Goal: Complete application form: Complete application form

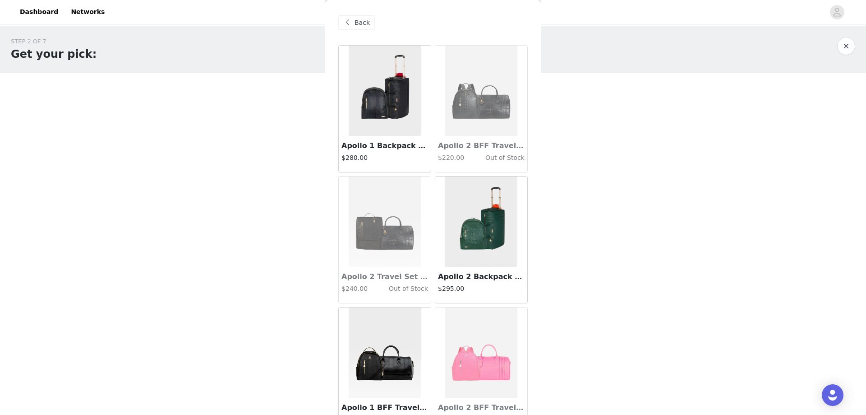
scroll to position [369, 0]
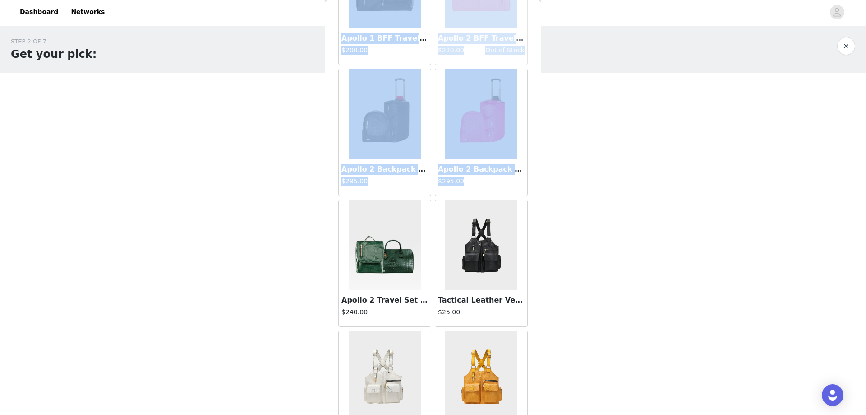
drag, startPoint x: 0, startPoint y: 0, endPoint x: 538, endPoint y: 190, distance: 570.9
click at [538, 169] on div "STEP 2 OF 7 Get your pick: You will receive 2 products up to $275.00. 0/2 Selec…" at bounding box center [433, 97] width 866 height 143
click at [598, 170] on div "STEP 2 OF 7 Get your pick: You will receive 2 products up to $275.00. 0/2 Selec…" at bounding box center [433, 130] width 866 height 208
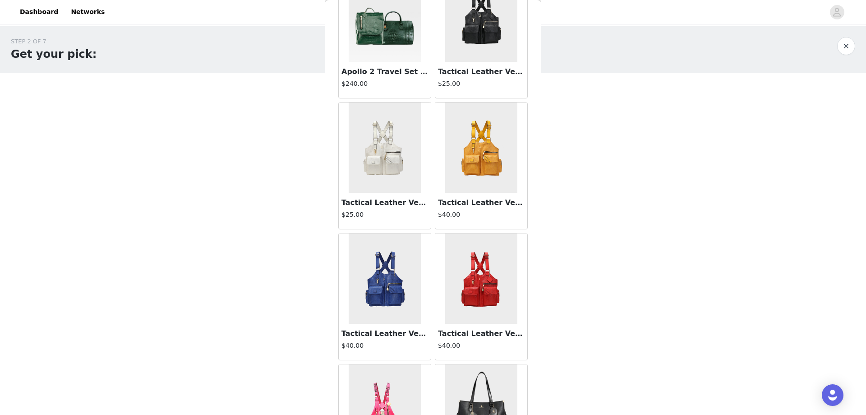
scroll to position [730, 0]
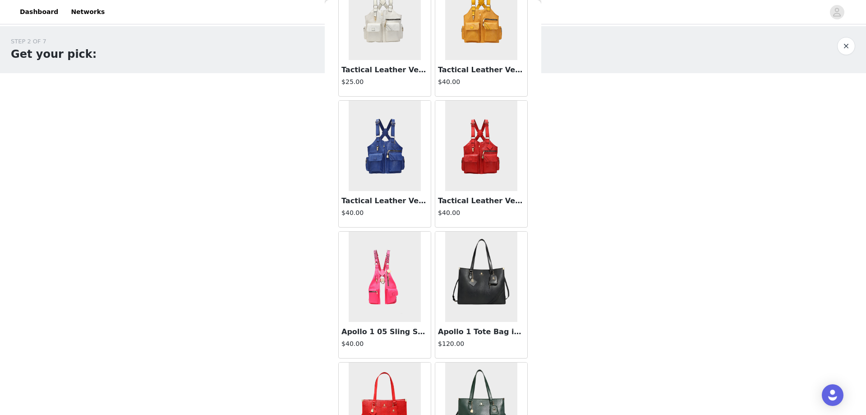
drag, startPoint x: 540, startPoint y: 156, endPoint x: 561, endPoint y: 274, distance: 120.0
click at [560, 274] on body "Dashboard Networks STEP 2 OF 7 Get your pick: You will receive 2 products up to…" at bounding box center [433, 207] width 866 height 415
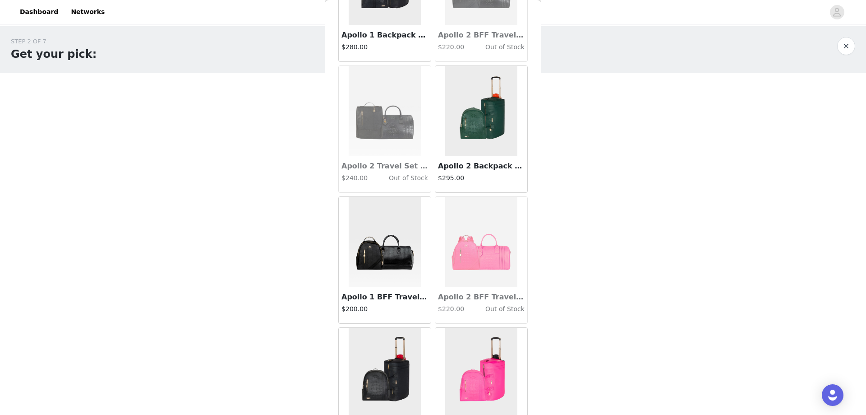
scroll to position [135, 0]
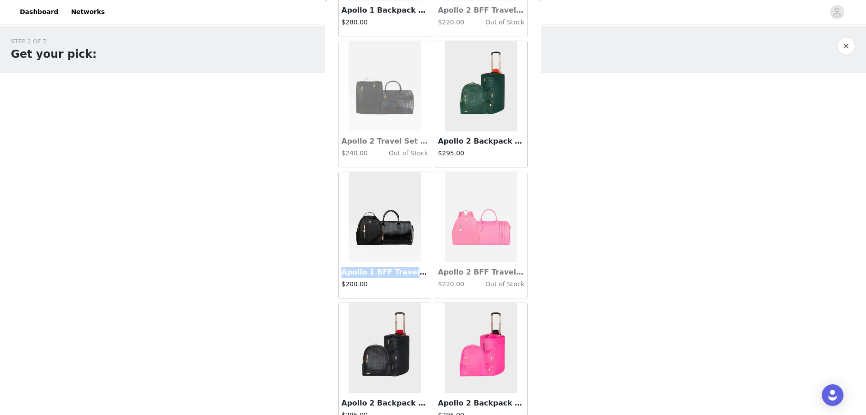
copy h3 "Apollo 1 BFF Travel Set"
drag, startPoint x: 341, startPoint y: 272, endPoint x: 417, endPoint y: 273, distance: 75.4
click at [417, 273] on div "Apollo 1 BFF Travel Set in Black $200.00" at bounding box center [385, 280] width 92 height 36
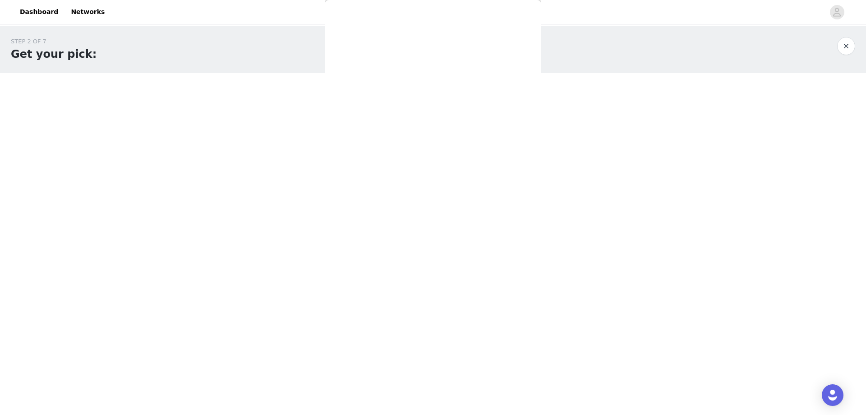
scroll to position [31, 0]
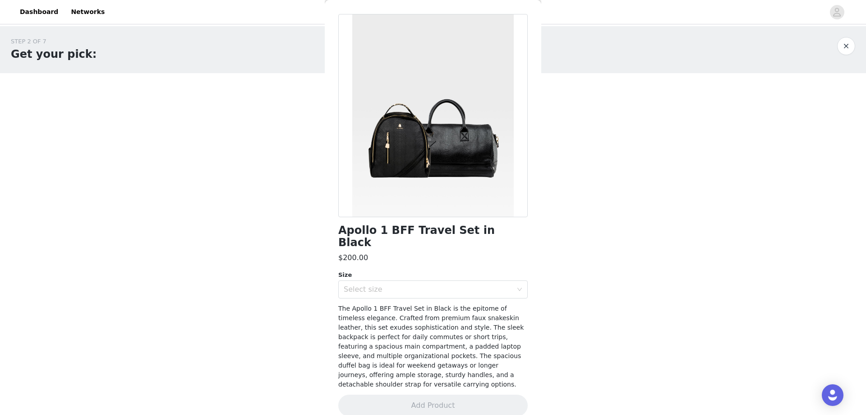
click at [394, 229] on h1 "Apollo 1 BFF Travel Set in Black" at bounding box center [433, 236] width 190 height 24
click at [458, 285] on div "Select size" at bounding box center [428, 289] width 169 height 9
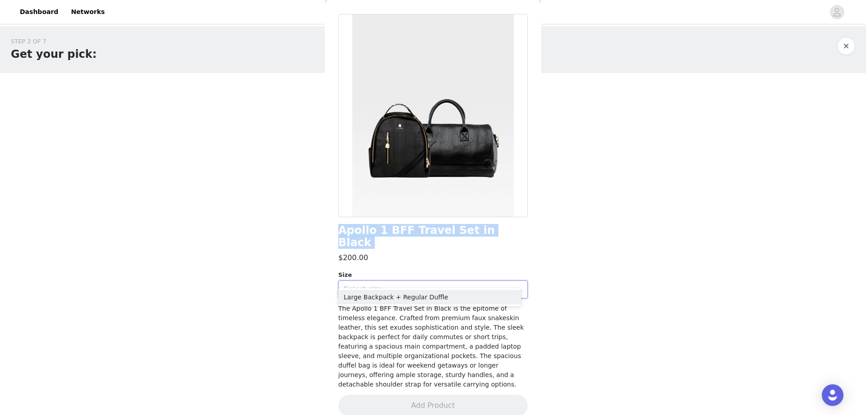
click at [458, 285] on div "Select size" at bounding box center [428, 289] width 169 height 9
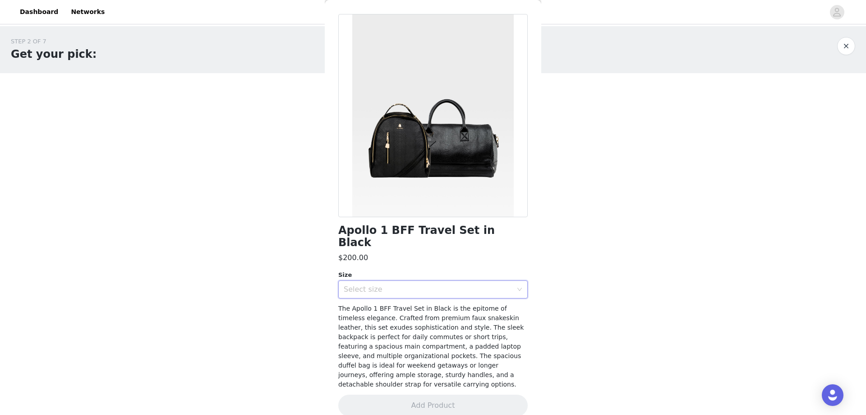
click at [686, 107] on div "STEP 2 OF 7 Get your pick: You will receive 2 products up to $275.00. 0/2 Selec…" at bounding box center [433, 97] width 866 height 143
click at [848, 50] on button "button" at bounding box center [847, 46] width 18 height 18
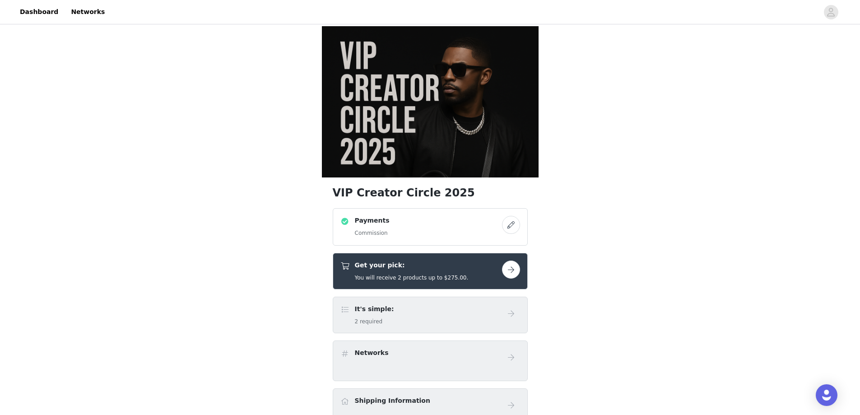
click at [512, 273] on button "button" at bounding box center [511, 269] width 18 height 18
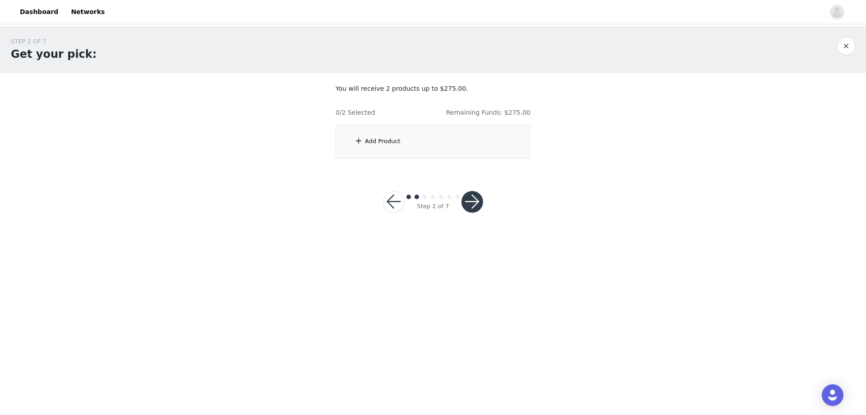
click at [418, 142] on div "Add Product" at bounding box center [433, 142] width 195 height 34
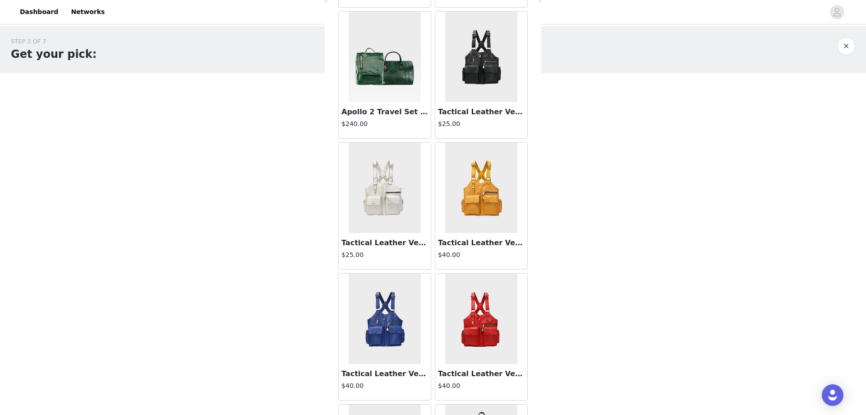
scroll to position [536, 0]
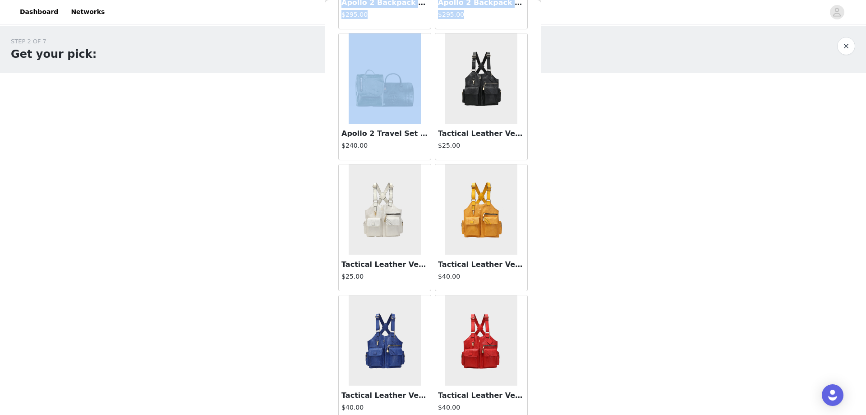
drag, startPoint x: 347, startPoint y: 133, endPoint x: 681, endPoint y: 147, distance: 334.2
click at [670, 150] on div "STEP 2 OF 7 Get your pick: You will receive 2 products up to $275.00. 0/2 Selec…" at bounding box center [433, 97] width 866 height 143
click at [681, 146] on div "STEP 2 OF 7 Get your pick: You will receive 2 products up to $275.00. 0/2 Selec…" at bounding box center [433, 97] width 866 height 143
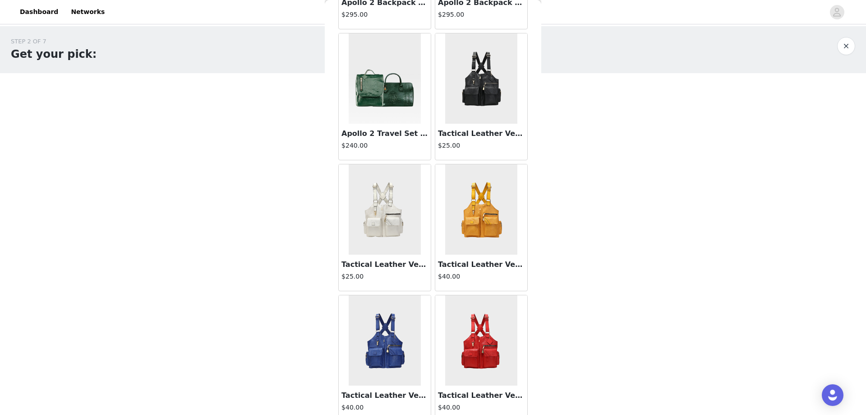
click at [376, 102] on img at bounding box center [385, 78] width 72 height 90
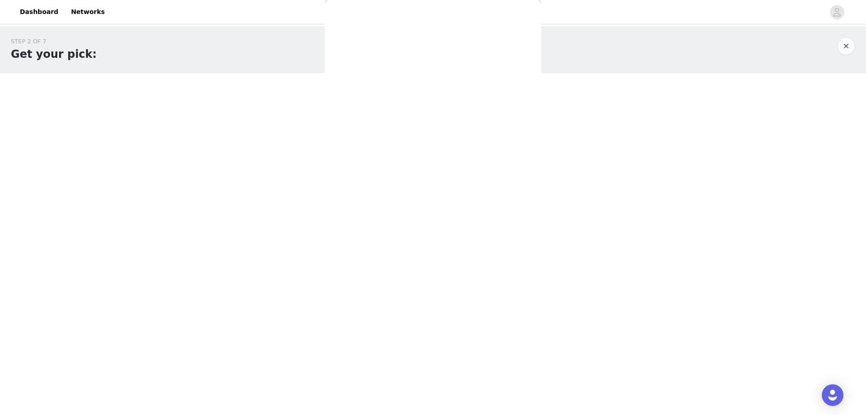
scroll to position [3, 0]
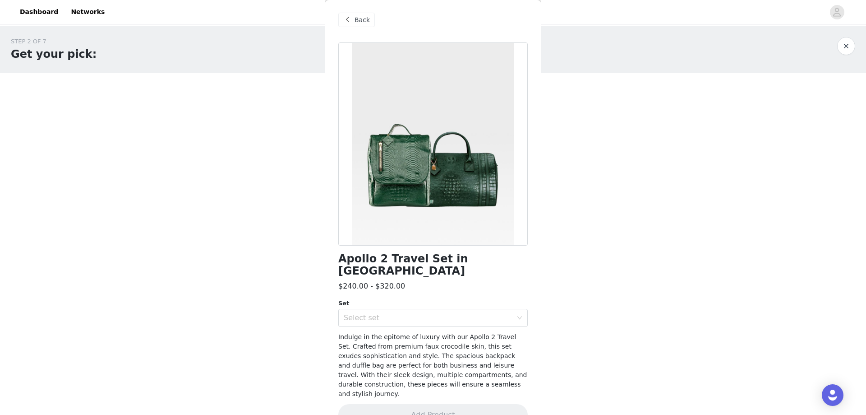
click at [464, 259] on h1 "Apollo 2 Travel Set in [GEOGRAPHIC_DATA]" at bounding box center [433, 265] width 190 height 24
click at [464, 257] on h1 "Apollo 2 Travel Set in [GEOGRAPHIC_DATA]" at bounding box center [433, 265] width 190 height 24
click at [842, 47] on button "button" at bounding box center [847, 46] width 18 height 18
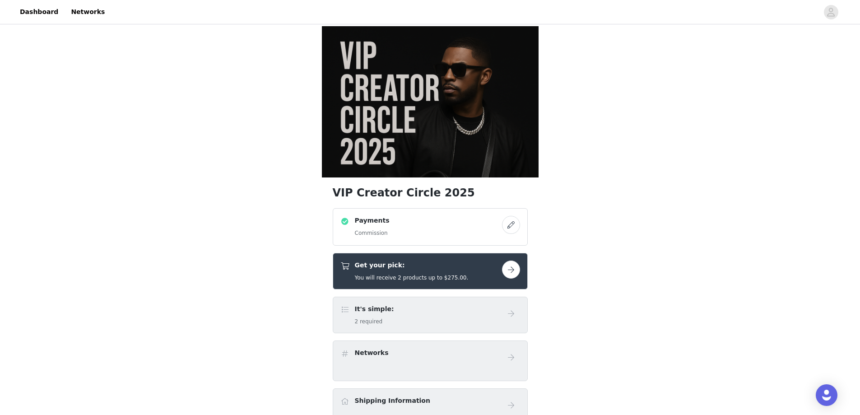
click at [510, 271] on button "button" at bounding box center [511, 269] width 18 height 18
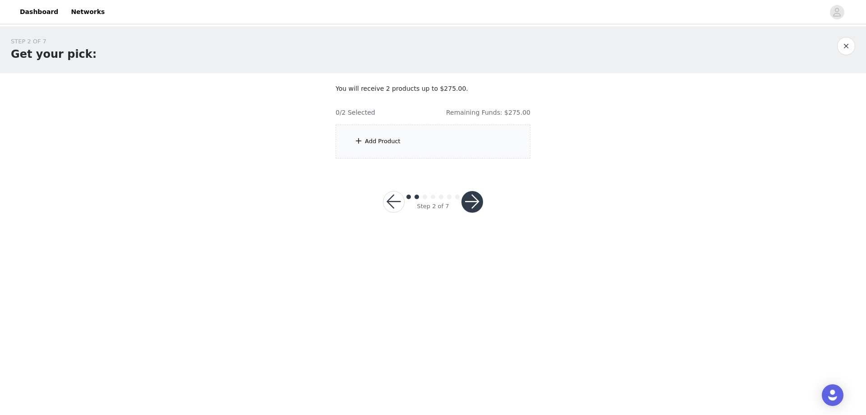
click at [411, 147] on div "Add Product" at bounding box center [433, 142] width 195 height 34
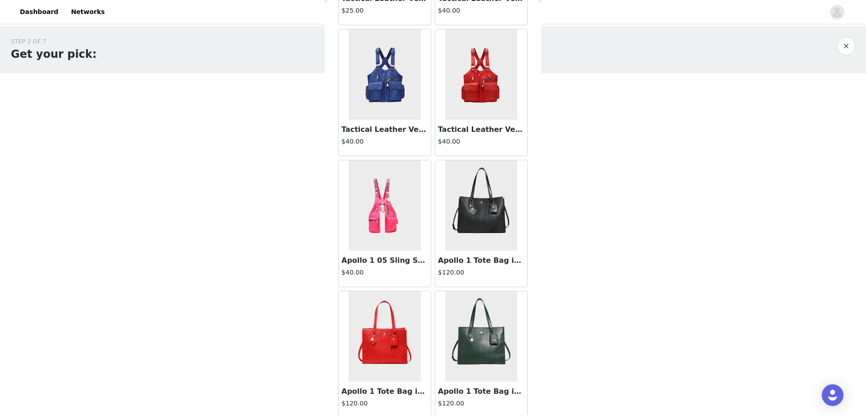
scroll to position [806, 0]
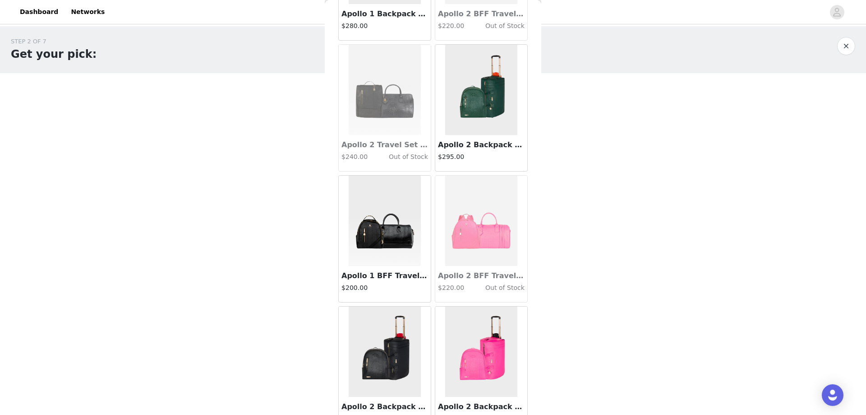
click at [383, 231] on img at bounding box center [385, 221] width 72 height 90
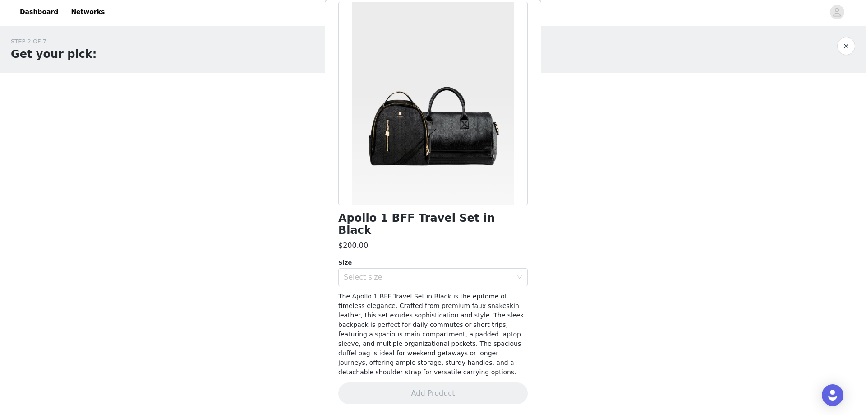
scroll to position [31, 0]
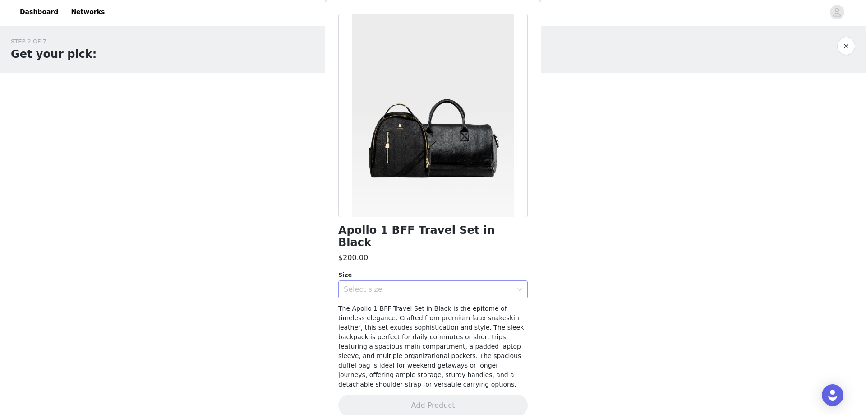
click at [489, 285] on div "Select size" at bounding box center [428, 289] width 169 height 9
click at [425, 298] on li "Large Backpack + Regular Duffle" at bounding box center [429, 297] width 183 height 14
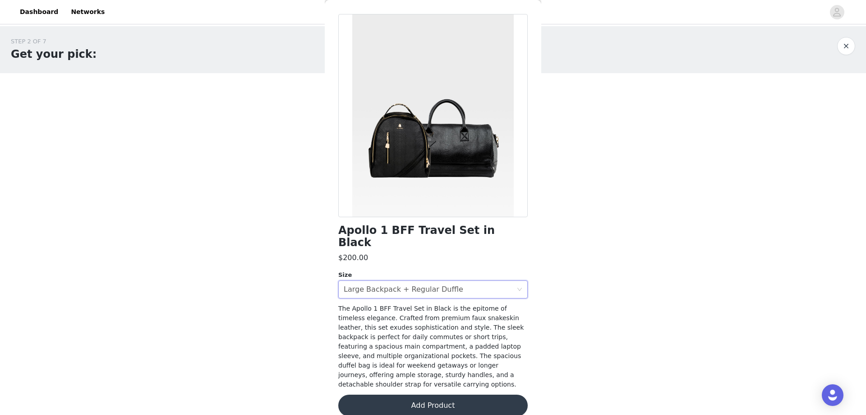
click at [449, 400] on button "Add Product" at bounding box center [433, 405] width 190 height 22
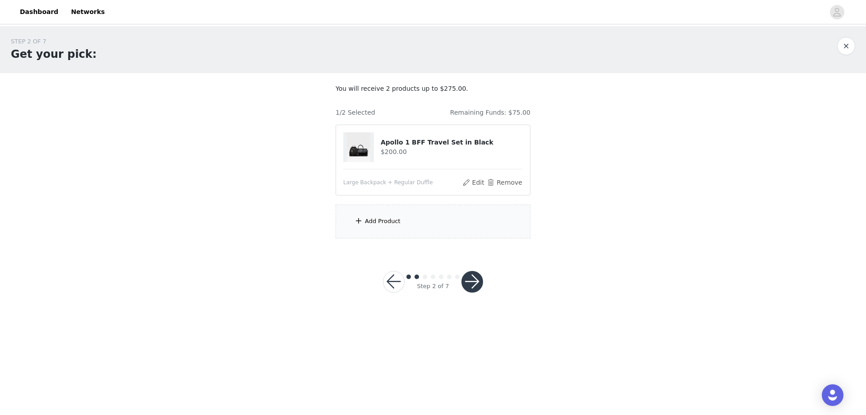
click at [377, 227] on div "Add Product" at bounding box center [433, 221] width 195 height 34
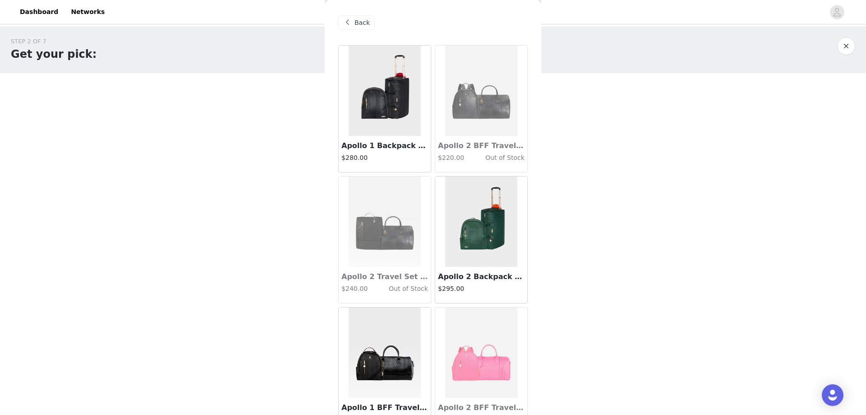
drag, startPoint x: 534, startPoint y: 69, endPoint x: 534, endPoint y: 131, distance: 62.3
click at [534, 132] on div "Back Apollo 1 Backpack & Rolling Duffle Bag Set in Black $280.00 Apollo 2 BFF T…" at bounding box center [433, 207] width 217 height 415
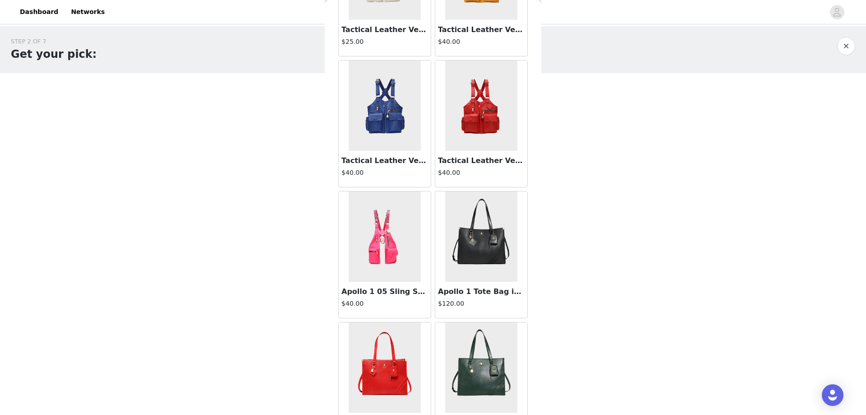
scroll to position [794, 0]
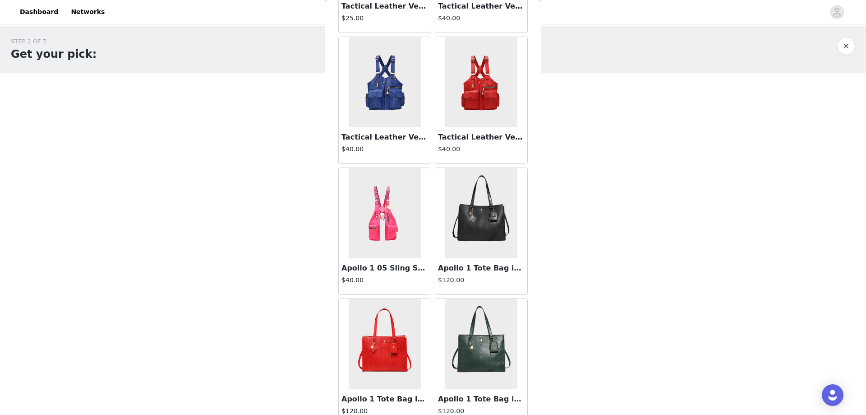
click at [385, 230] on img at bounding box center [385, 213] width 72 height 90
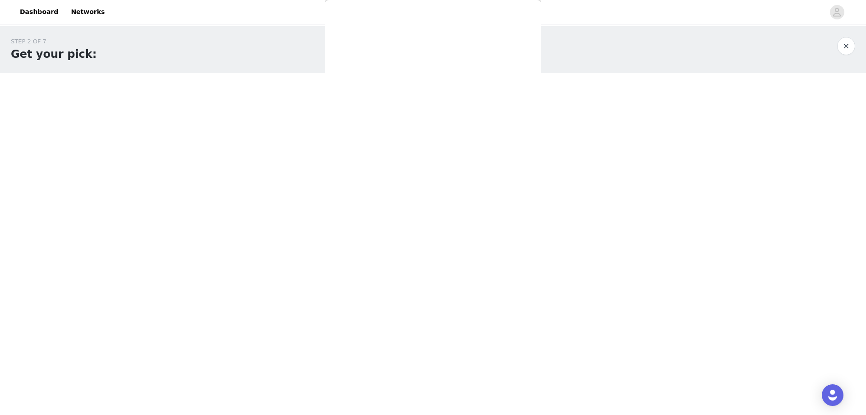
scroll to position [0, 0]
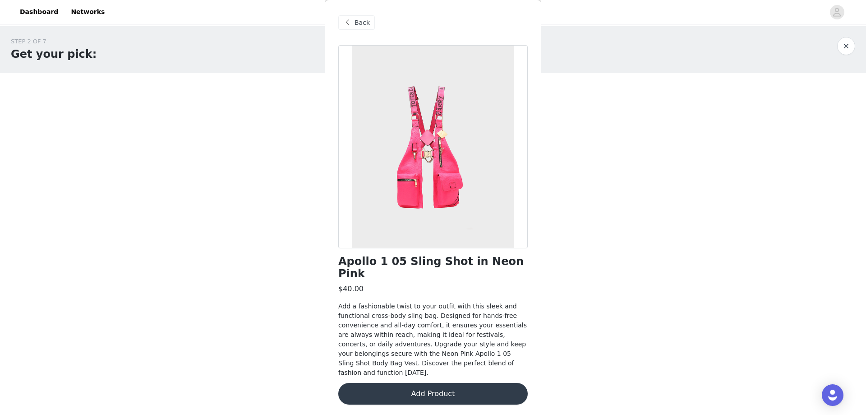
click at [348, 21] on span at bounding box center [347, 22] width 11 height 11
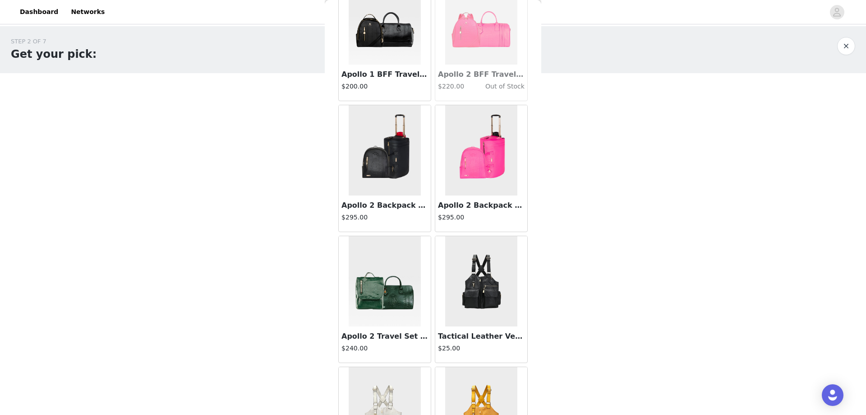
scroll to position [347, 0]
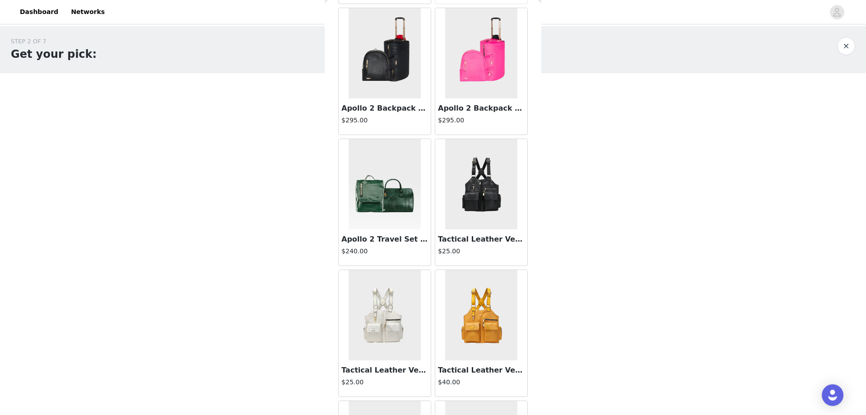
click at [468, 197] on img at bounding box center [481, 184] width 72 height 90
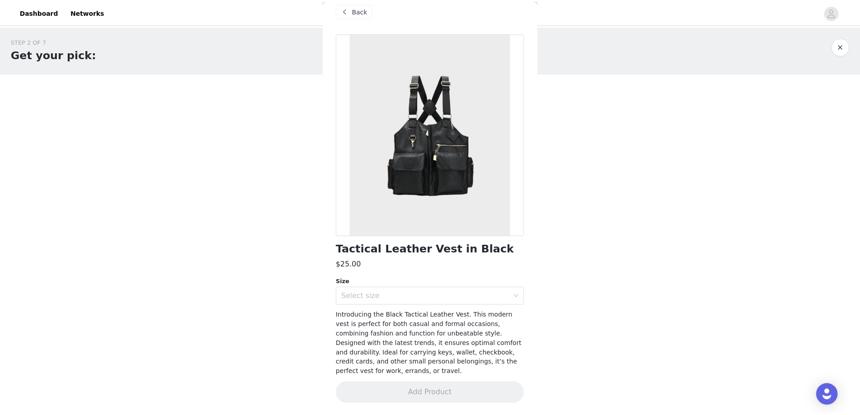
scroll to position [12, 0]
click at [468, 197] on div at bounding box center [433, 134] width 190 height 203
click at [417, 151] on div at bounding box center [433, 134] width 190 height 203
click at [411, 254] on h1 "Tactical Leather Vest in Black" at bounding box center [427, 249] width 179 height 12
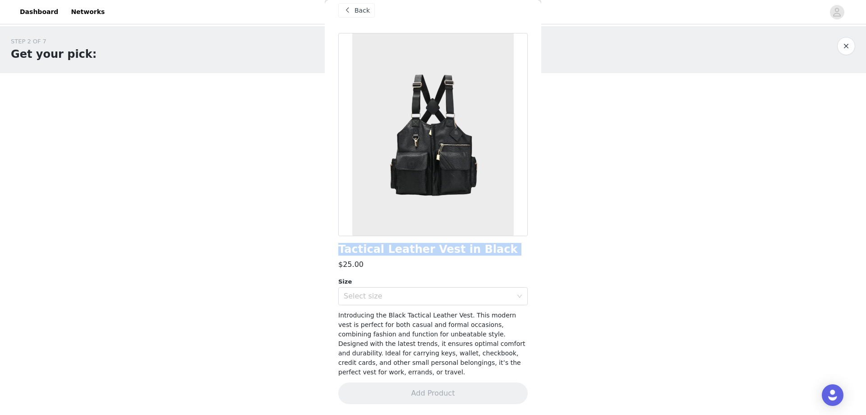
click at [411, 254] on h1 "Tactical Leather Vest in Black" at bounding box center [427, 249] width 179 height 12
click at [620, 135] on div "STEP 2 OF 7 Get your pick: You will receive 2 products up to $275.00. 1/2 Selec…" at bounding box center [433, 137] width 866 height 223
click at [848, 48] on button "button" at bounding box center [847, 46] width 18 height 18
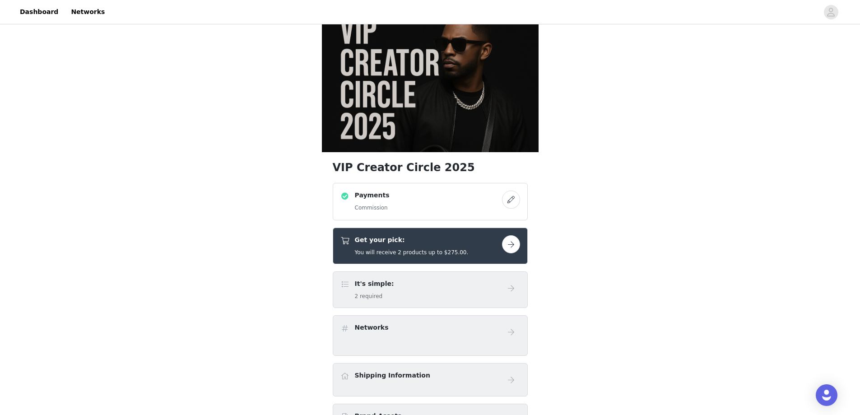
scroll to position [45, 0]
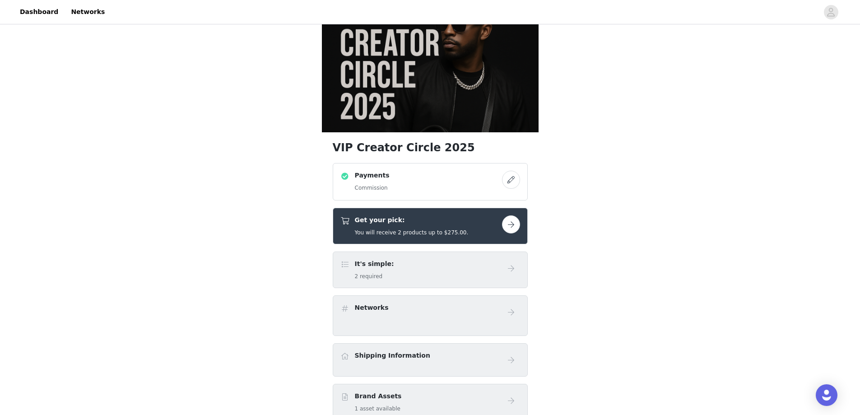
click at [510, 228] on button "button" at bounding box center [511, 224] width 18 height 18
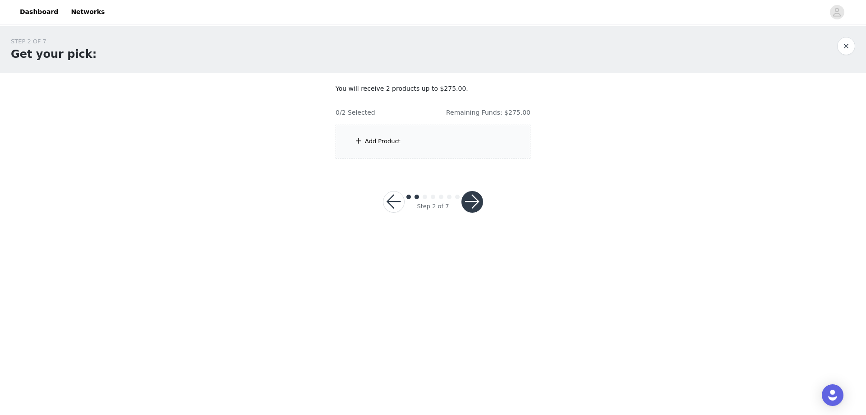
click at [403, 139] on div "Add Product" at bounding box center [433, 142] width 195 height 34
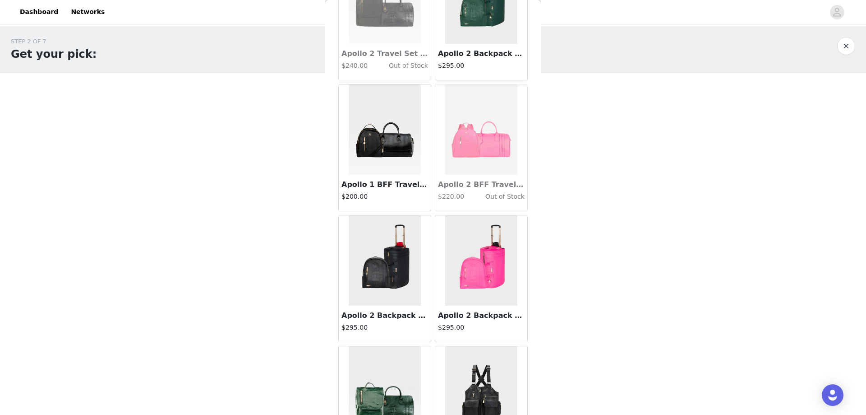
scroll to position [226, 0]
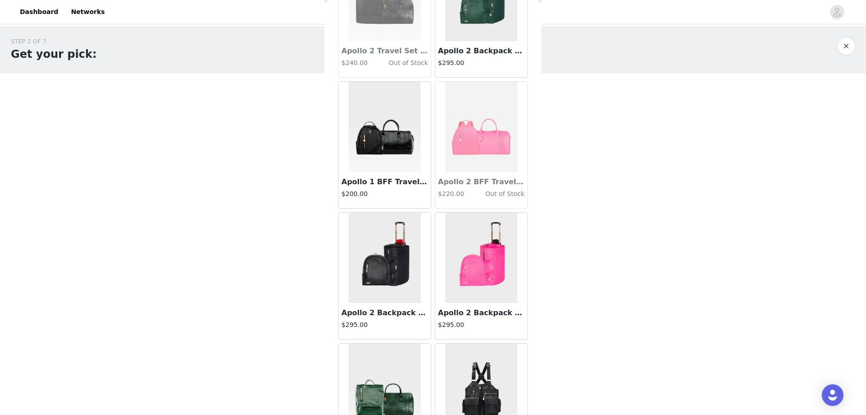
click at [382, 141] on img at bounding box center [385, 127] width 72 height 90
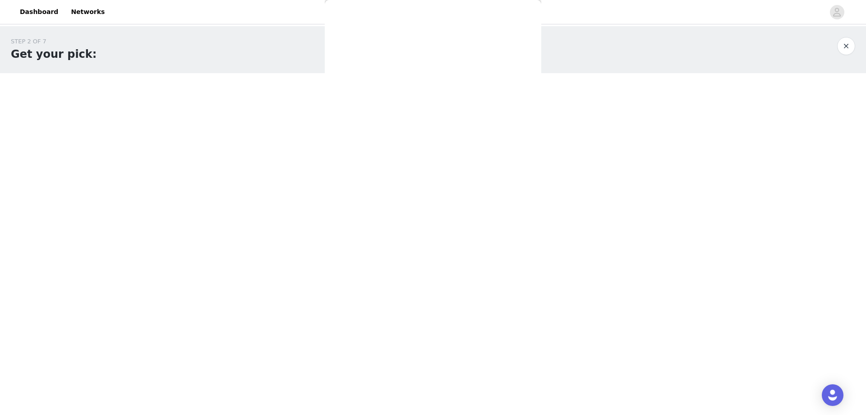
scroll to position [31, 0]
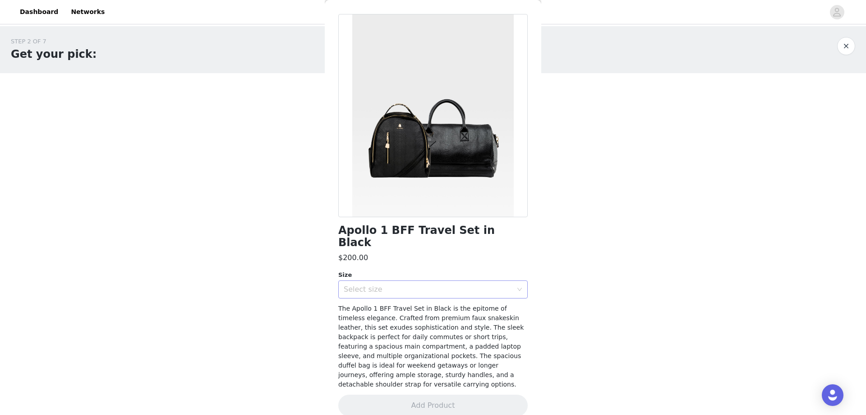
click at [399, 285] on div "Select size" at bounding box center [428, 289] width 169 height 9
click at [385, 300] on li "Large Backpack + Regular Duffle" at bounding box center [429, 297] width 183 height 14
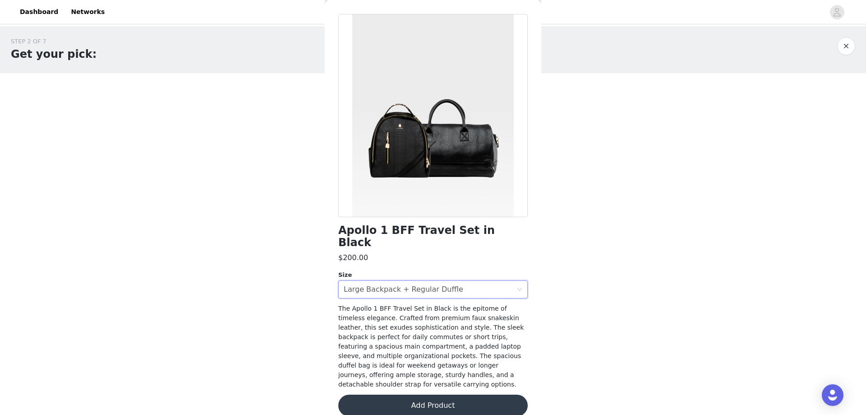
click at [418, 394] on button "Add Product" at bounding box center [433, 405] width 190 height 22
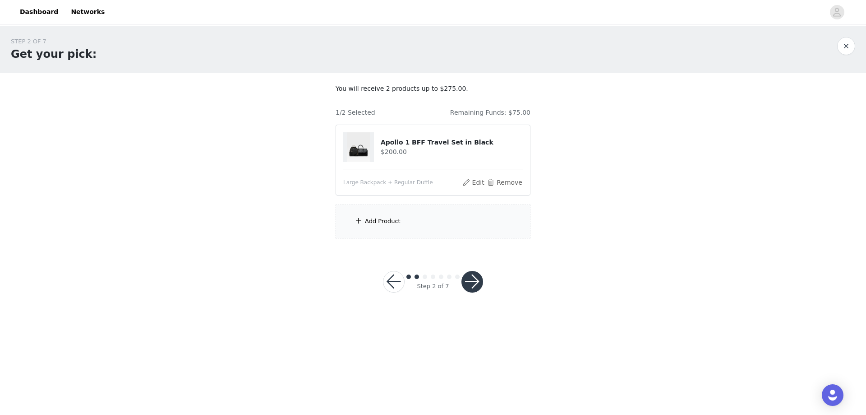
click at [417, 213] on div "Add Product" at bounding box center [433, 221] width 195 height 34
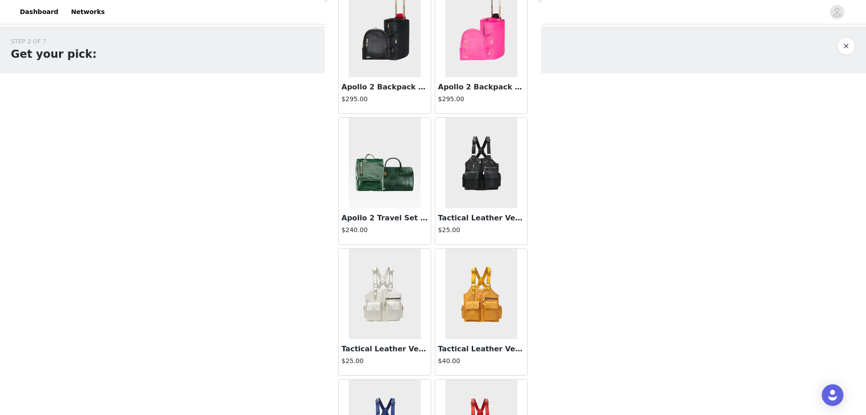
scroll to position [496, 0]
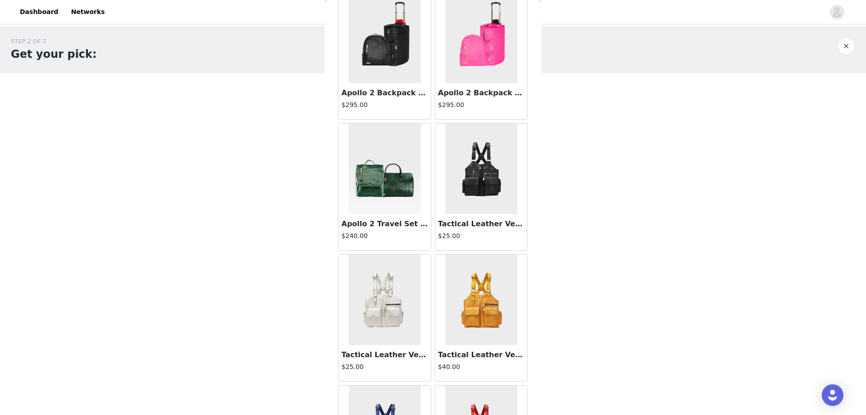
click at [474, 195] on img at bounding box center [481, 169] width 72 height 90
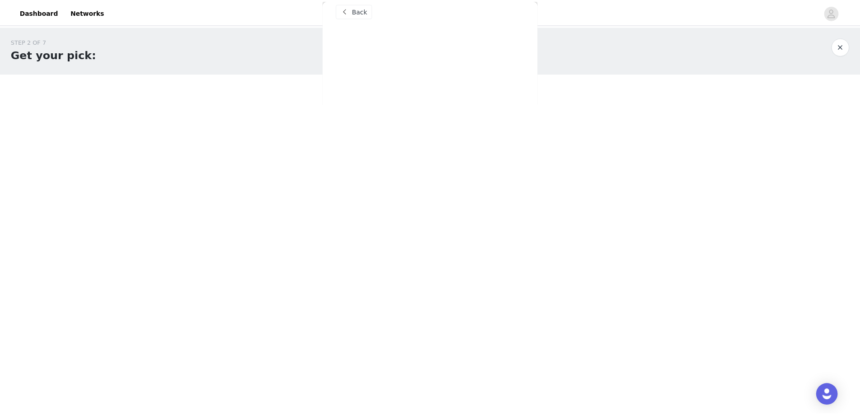
scroll to position [12, 0]
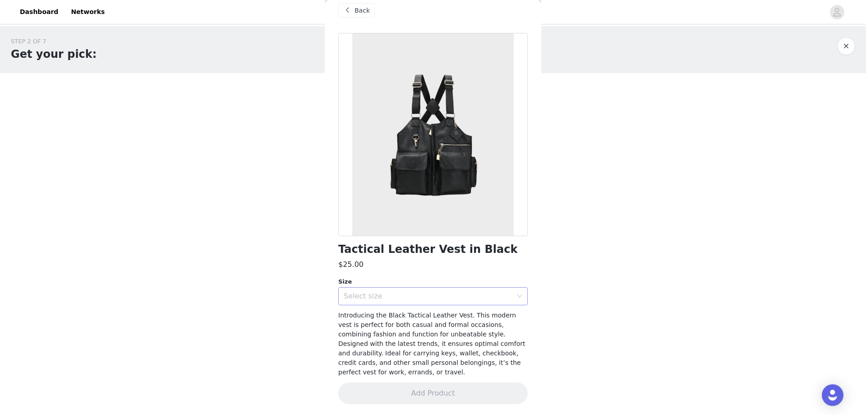
click at [381, 296] on div "Select size" at bounding box center [428, 296] width 169 height 9
click at [381, 317] on li "SMALL - MEDIUM (32-48 IN WAIST AND CHEST)" at bounding box center [429, 316] width 183 height 14
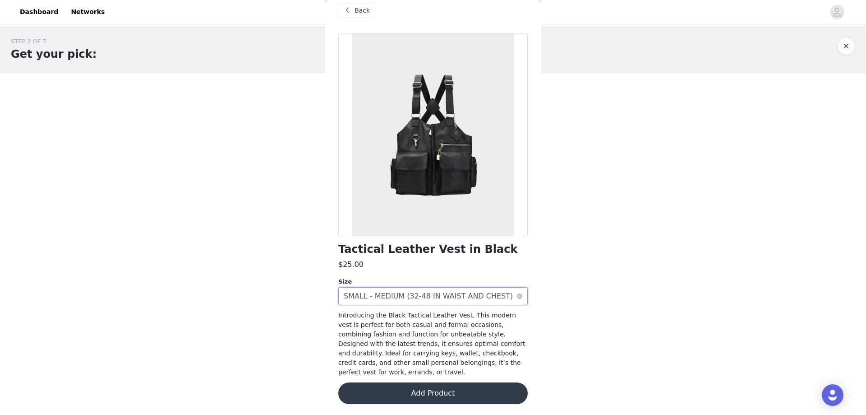
click at [480, 301] on div "SMALL - MEDIUM (32-48 IN WAIST AND CHEST)" at bounding box center [428, 295] width 169 height 17
click at [441, 332] on li "LARGE - 2XL (32-51 IN WAIST AND CHEST)" at bounding box center [429, 330] width 183 height 14
click at [440, 303] on div "LARGE - 2XL (32-51 IN WAIST AND CHEST)" at bounding box center [420, 295] width 153 height 17
click at [423, 318] on li "SMALL - MEDIUM (32-48 IN WAIST AND CHEST)" at bounding box center [429, 316] width 183 height 14
click at [421, 390] on button "Add Product" at bounding box center [433, 393] width 190 height 22
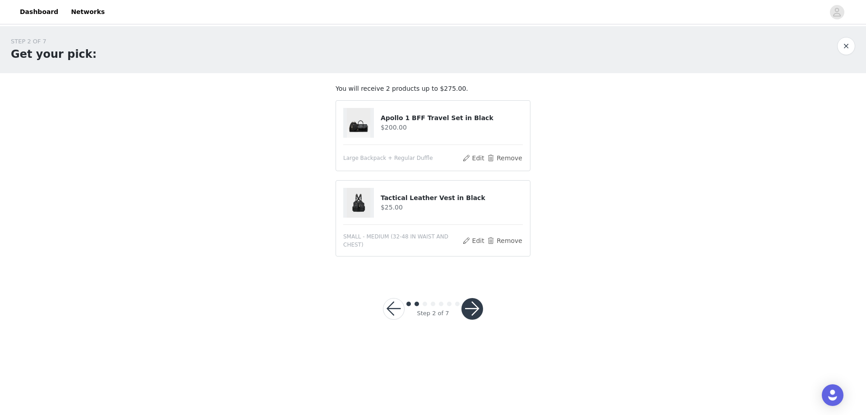
click at [466, 299] on button "button" at bounding box center [473, 309] width 22 height 22
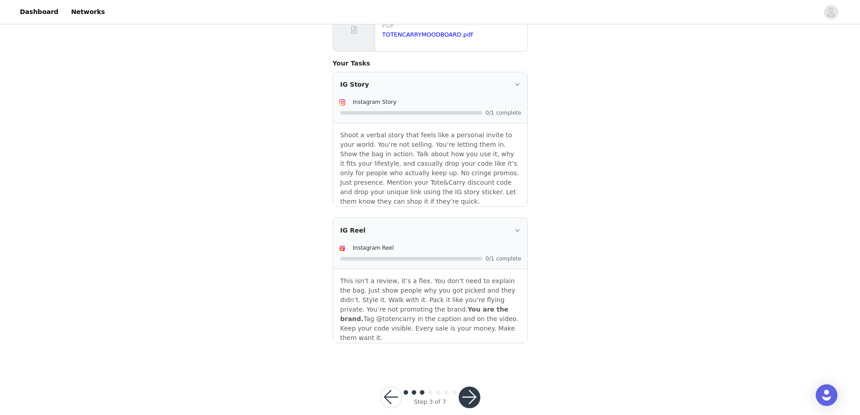
scroll to position [152, 0]
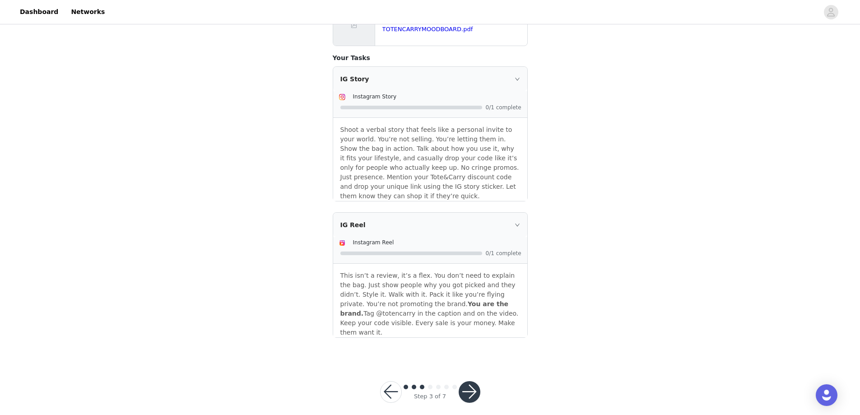
click at [472, 381] on button "button" at bounding box center [470, 392] width 22 height 22
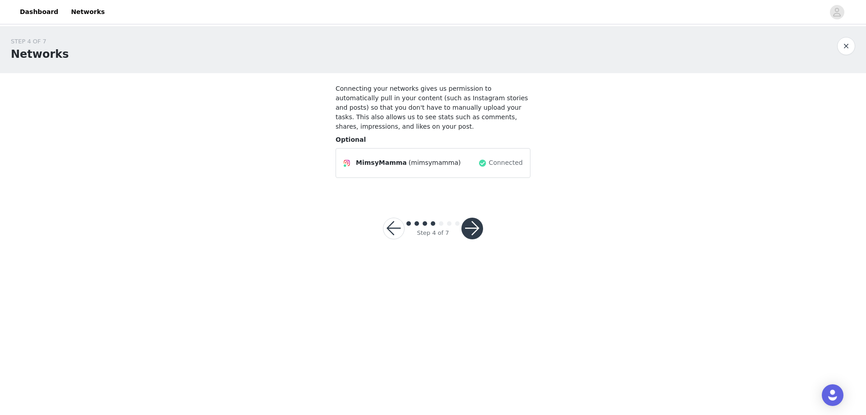
click at [474, 218] on button "button" at bounding box center [473, 229] width 22 height 22
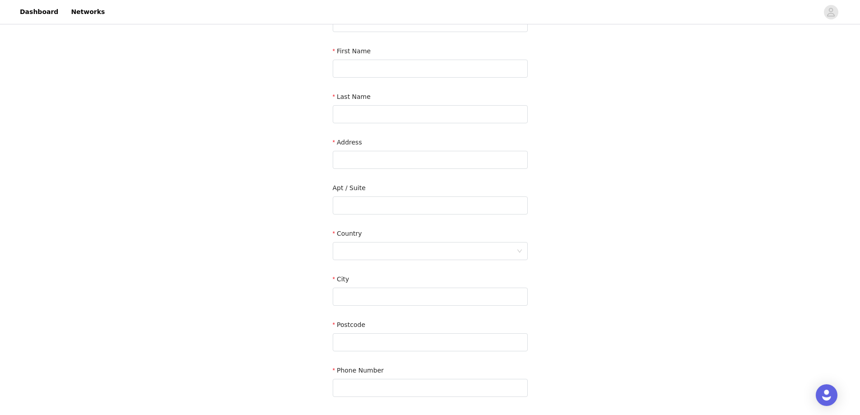
scroll to position [20, 0]
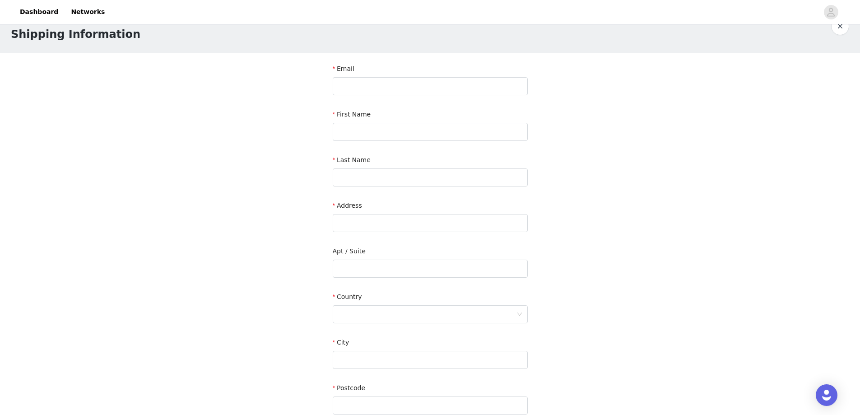
click at [366, 70] on div "Email" at bounding box center [430, 70] width 195 height 13
click at [362, 87] on input "text" at bounding box center [430, 86] width 195 height 18
type input "[EMAIL_ADDRESS][DOMAIN_NAME]"
type input "LIZI"
type input "[STREET_ADDRESS]"
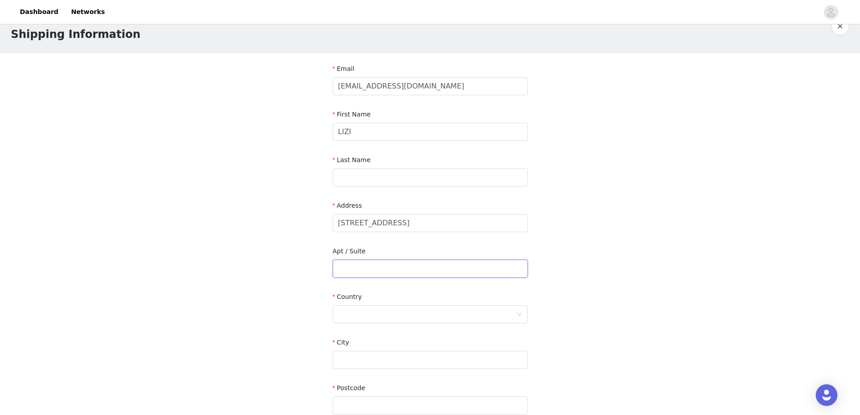
type input "Inex Group IG298064"
type input "Wilmington"
type input "19805"
type input "3025022455"
click at [364, 180] on input "text" at bounding box center [430, 177] width 195 height 18
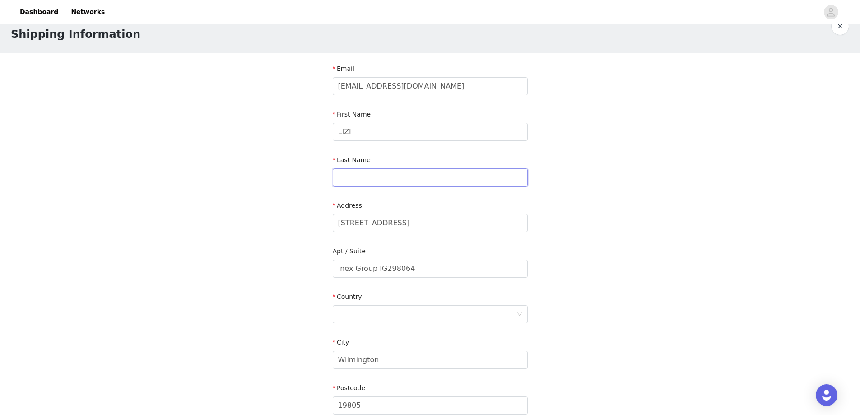
type input "SAMUNASHVILI"
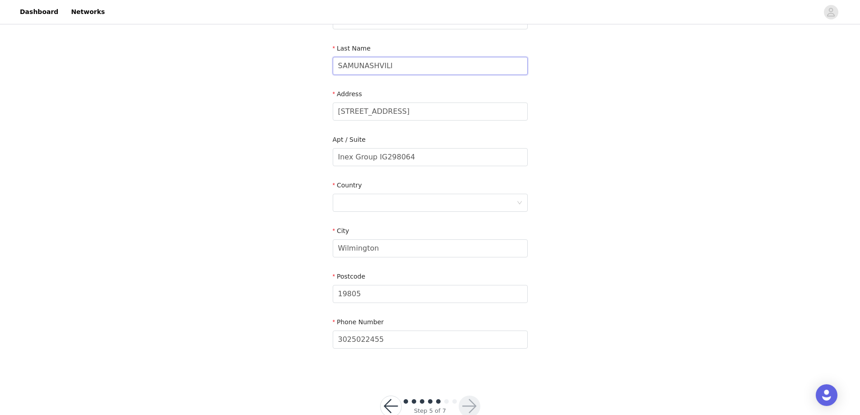
scroll to position [155, 0]
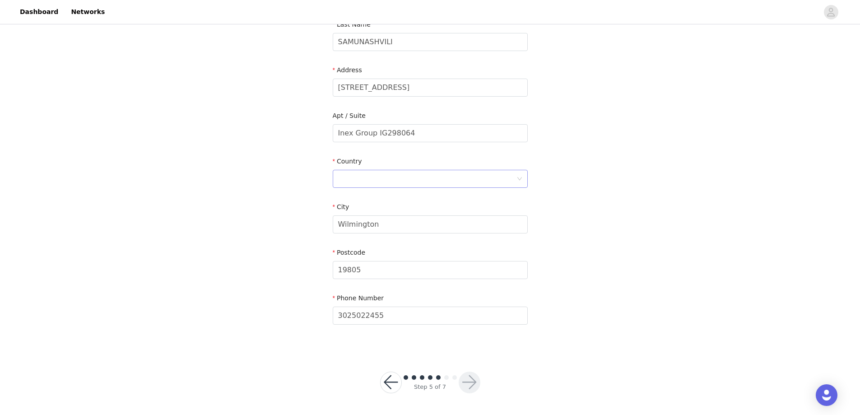
click at [390, 175] on div at bounding box center [427, 178] width 178 height 17
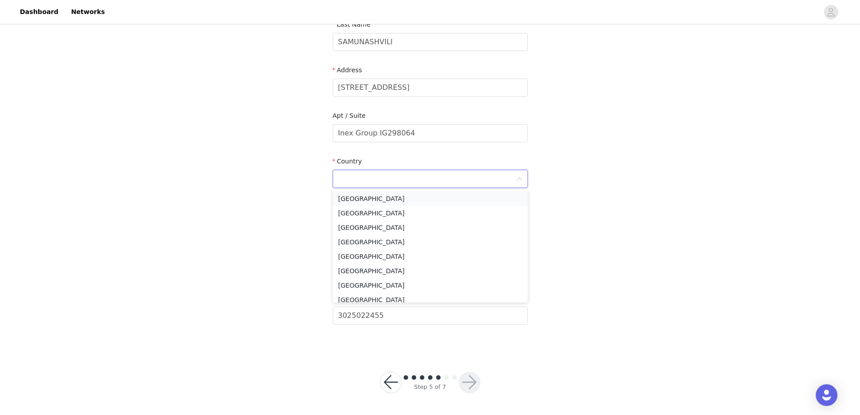
click at [371, 202] on li "[GEOGRAPHIC_DATA]" at bounding box center [430, 198] width 195 height 14
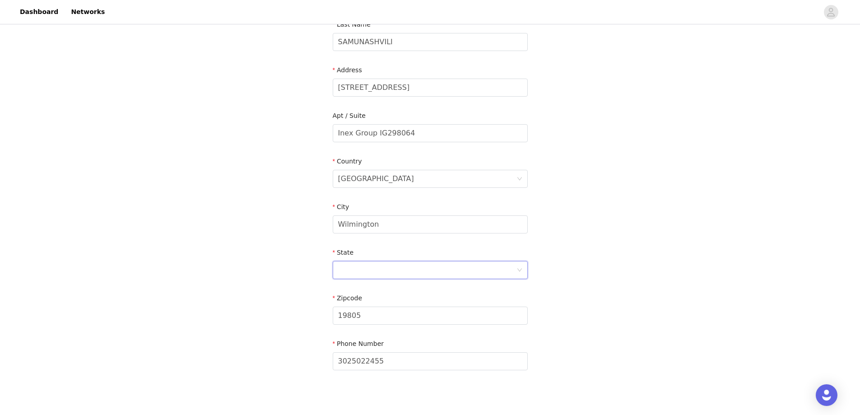
click at [395, 277] on div at bounding box center [427, 269] width 178 height 17
click at [355, 315] on li "[US_STATE]" at bounding box center [430, 313] width 195 height 14
click at [597, 252] on div "STEP 5 OF 7 Shipping Information Email [EMAIL_ADDRESS][DOMAIN_NAME] First Name …" at bounding box center [430, 133] width 860 height 524
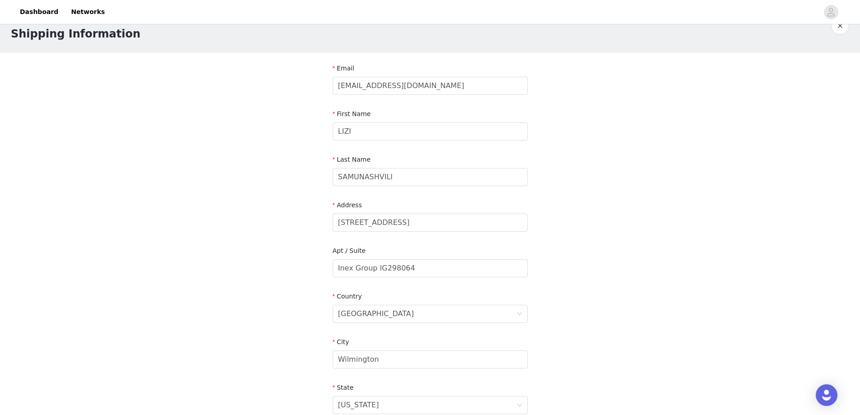
scroll to position [201, 0]
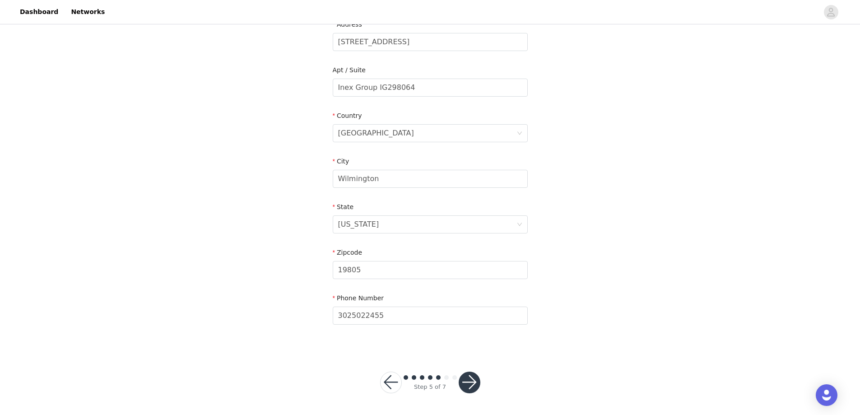
click at [470, 388] on button "button" at bounding box center [470, 382] width 22 height 22
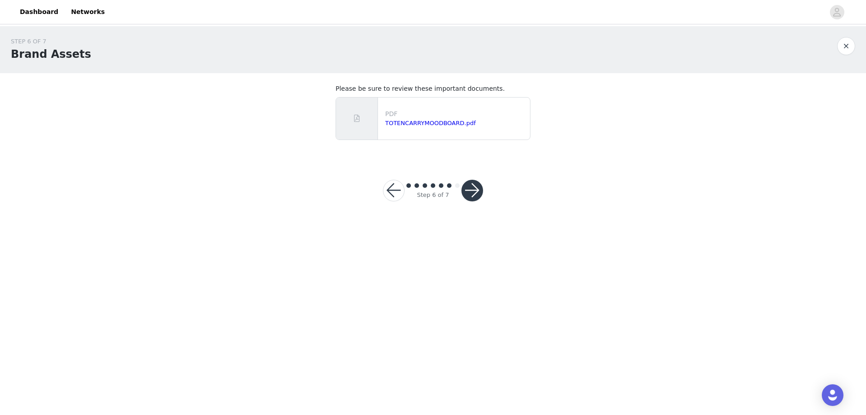
click at [473, 191] on button "button" at bounding box center [473, 191] width 22 height 22
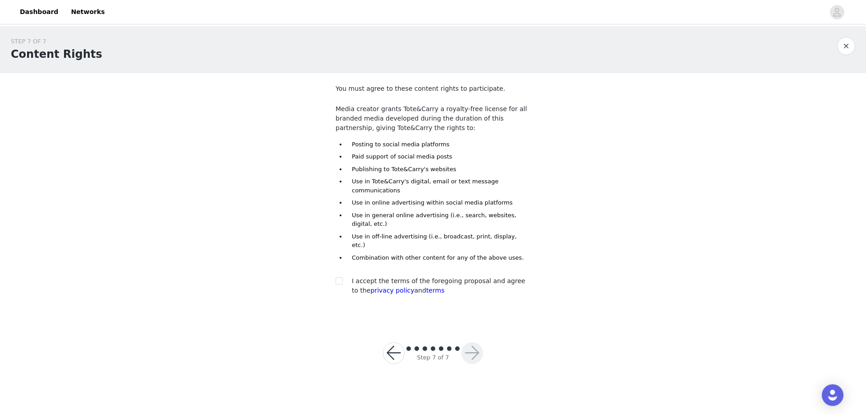
click at [484, 331] on div "Step 7 of 7" at bounding box center [433, 352] width 122 height 43
click at [338, 276] on label at bounding box center [339, 280] width 7 height 9
click at [338, 277] on input "checkbox" at bounding box center [339, 280] width 6 height 6
checkbox input "true"
click at [474, 342] on button "button" at bounding box center [473, 353] width 22 height 22
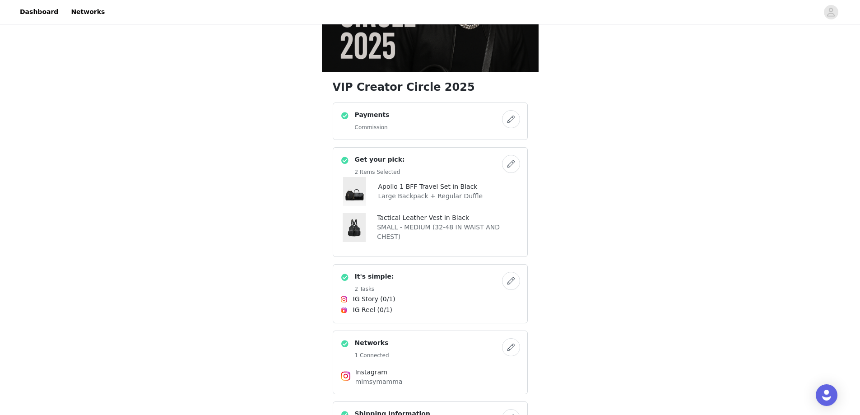
scroll to position [97, 0]
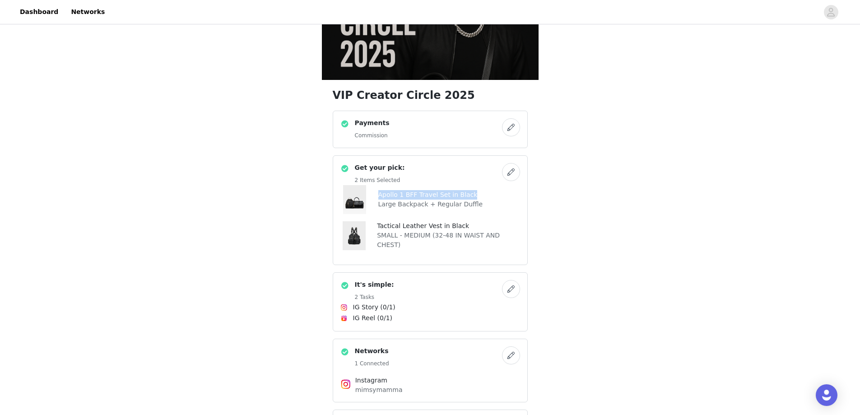
drag, startPoint x: 475, startPoint y: 194, endPoint x: 377, endPoint y: 195, distance: 97.9
click at [377, 195] on div "Apollo 1 BFF Travel Set in Black Large Backpack + Regular Duffle" at bounding box center [430, 199] width 180 height 29
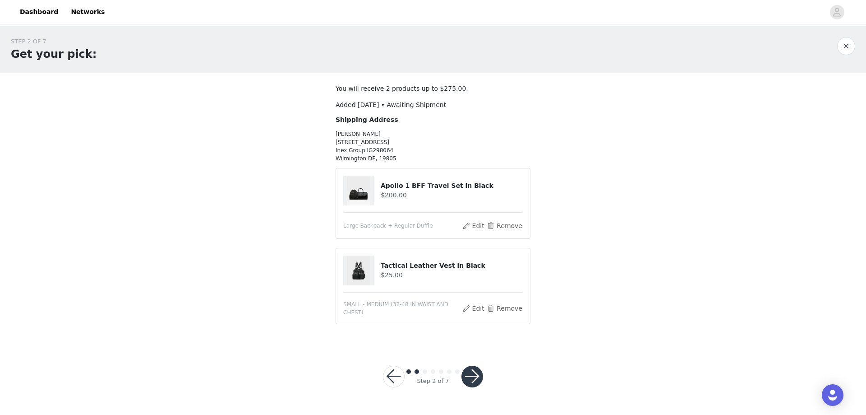
click at [844, 43] on button "button" at bounding box center [847, 46] width 18 height 18
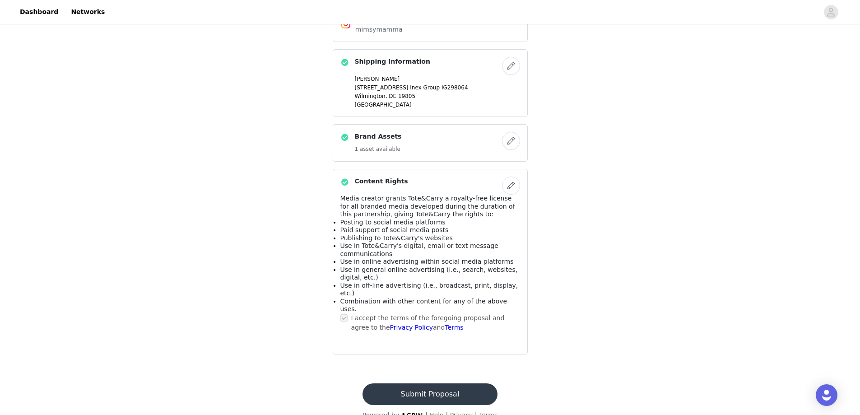
click at [445, 383] on button "Submit Proposal" at bounding box center [429, 394] width 135 height 22
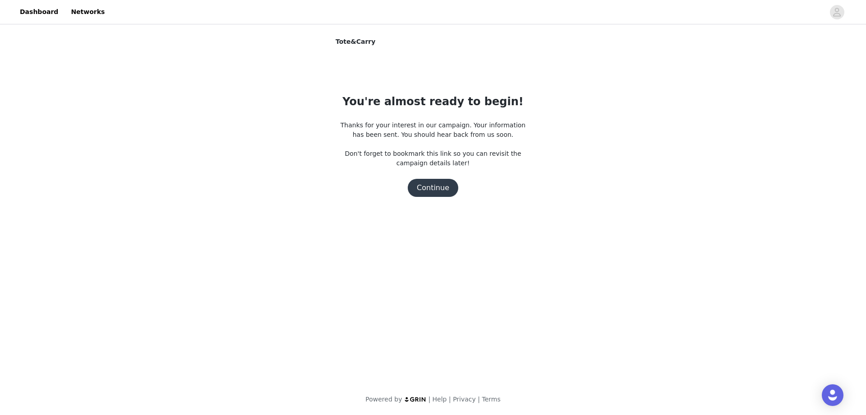
click at [429, 194] on button "Continue" at bounding box center [433, 188] width 51 height 18
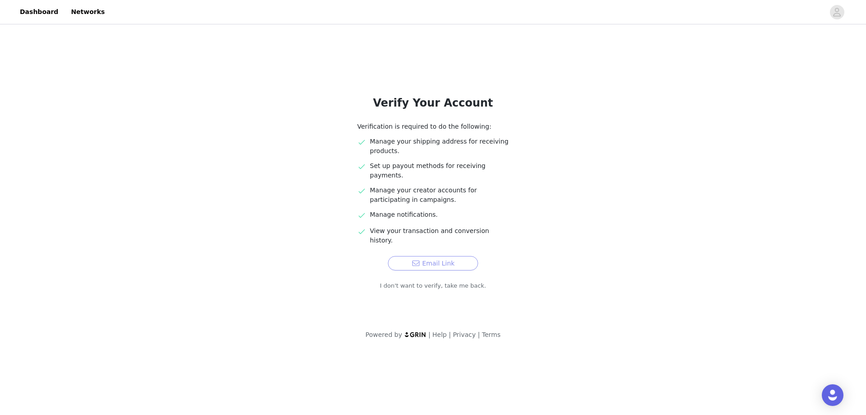
click at [447, 256] on button "Email Link" at bounding box center [433, 263] width 90 height 14
